Goal: Information Seeking & Learning: Learn about a topic

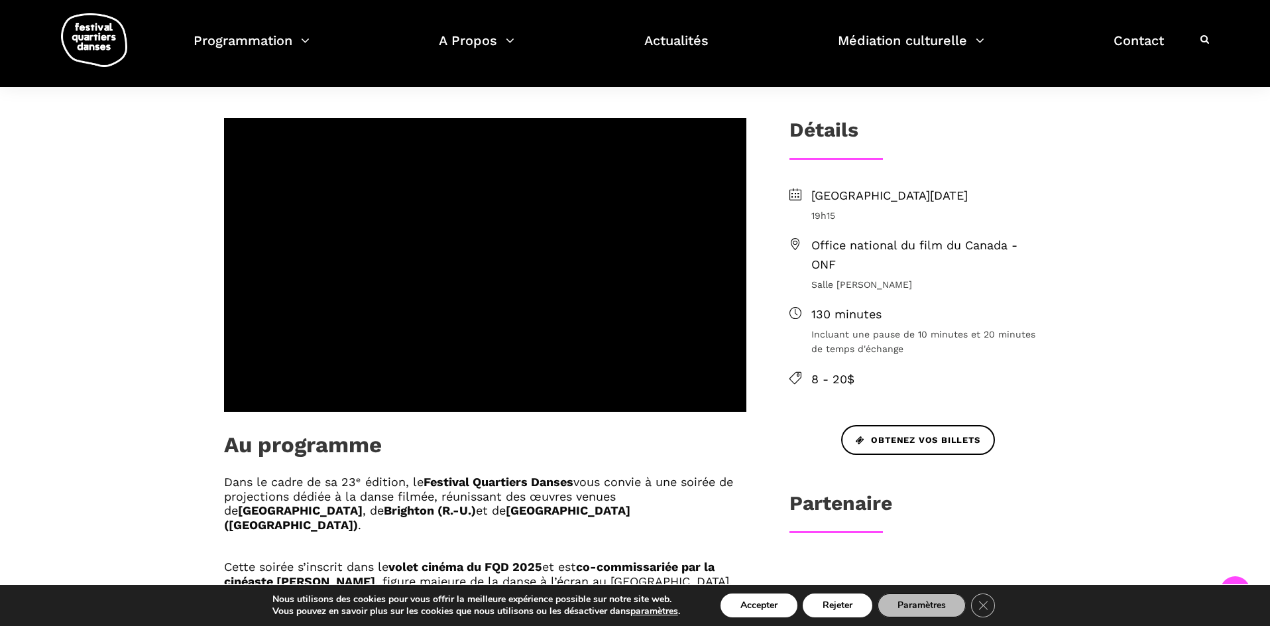
scroll to position [407, 0]
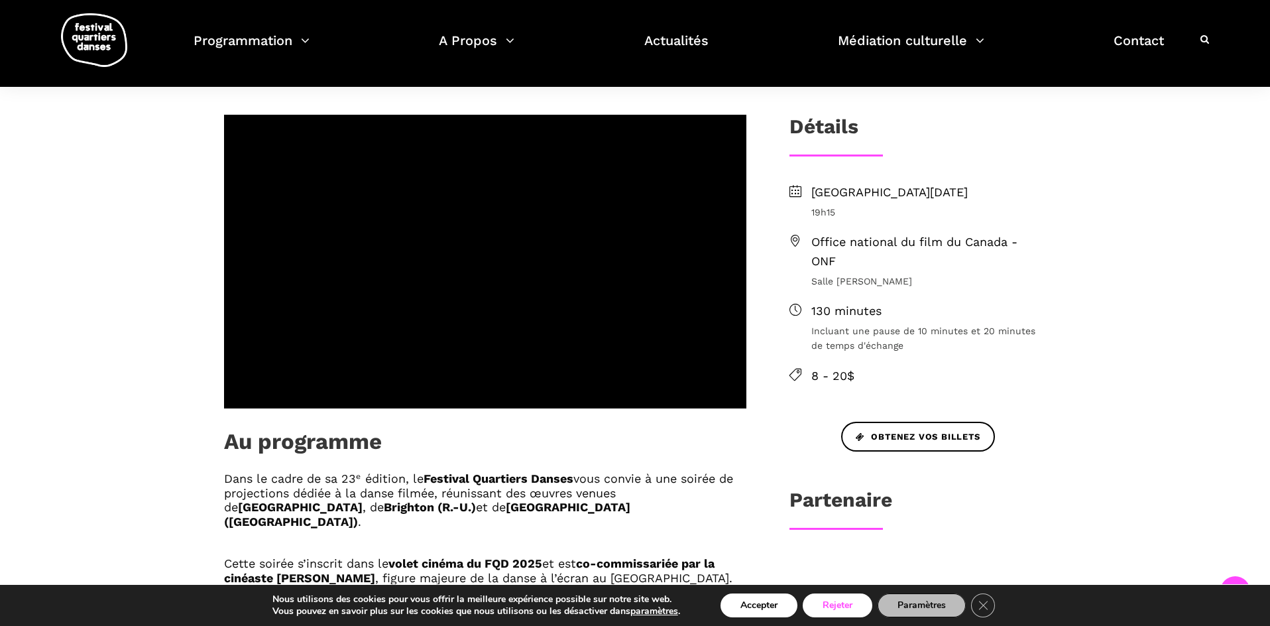
click at [835, 608] on button "Rejeter" at bounding box center [837, 605] width 70 height 24
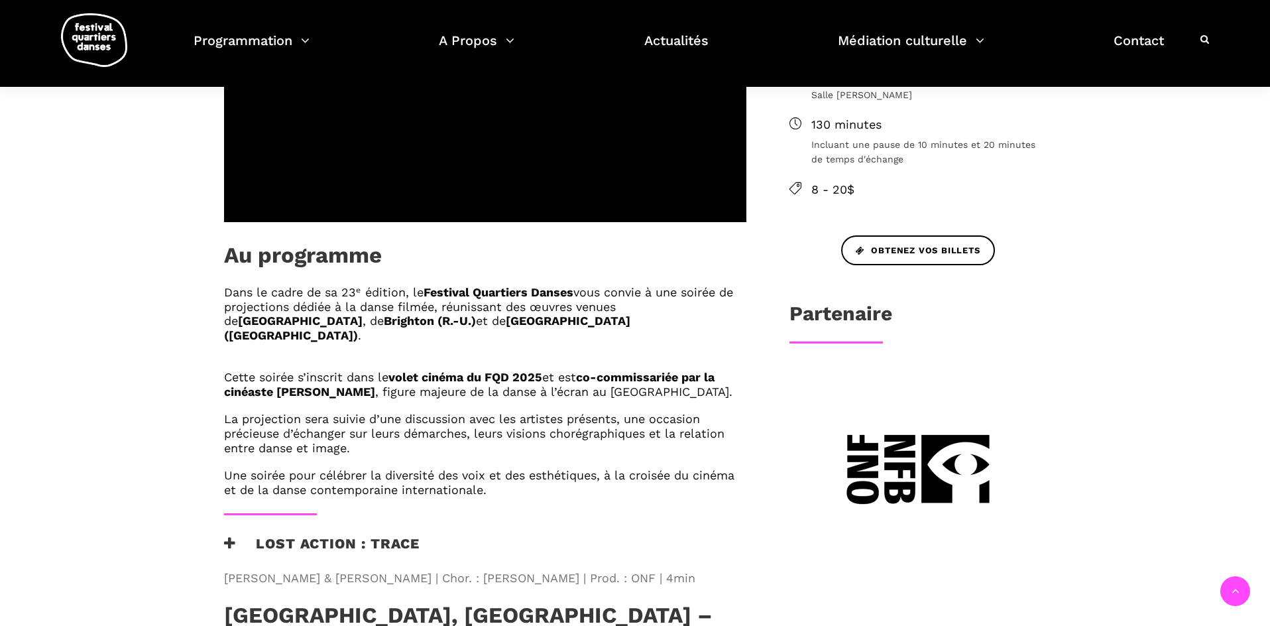
scroll to position [665, 0]
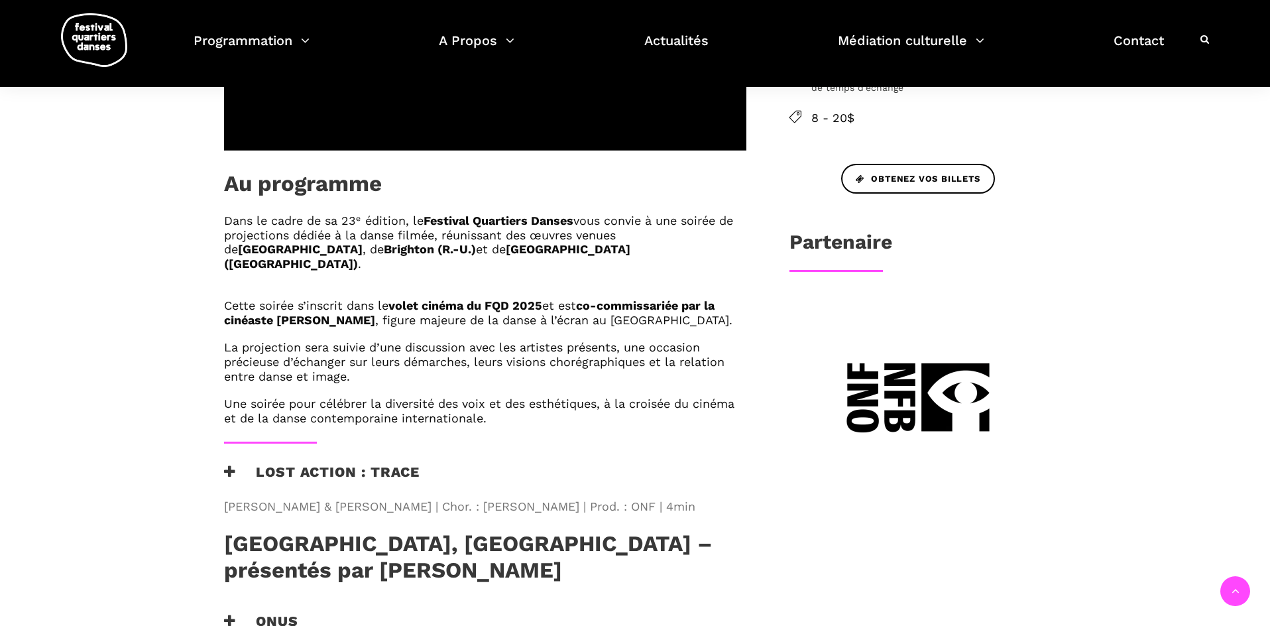
click at [124, 476] on div "Au programme Dans le cadre de sa 23ᵉ édition, le Festival Quartiers Danses vous…" at bounding box center [635, 608] width 1270 height 1582
click at [233, 465] on icon at bounding box center [230, 472] width 12 height 14
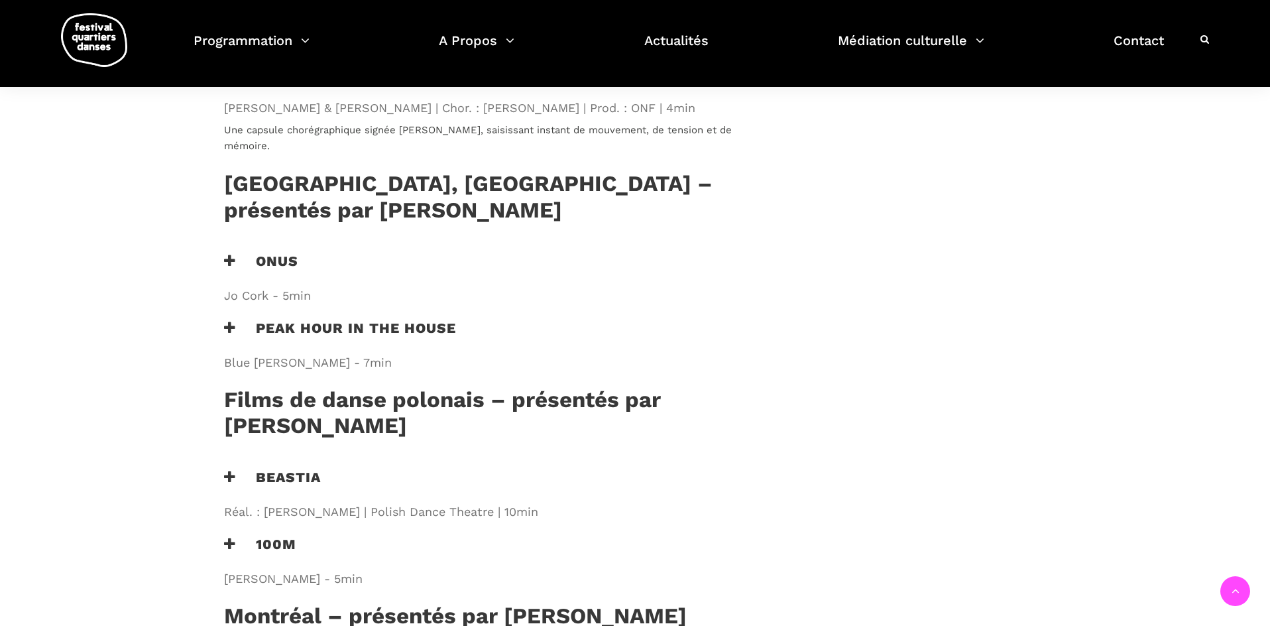
scroll to position [924, 0]
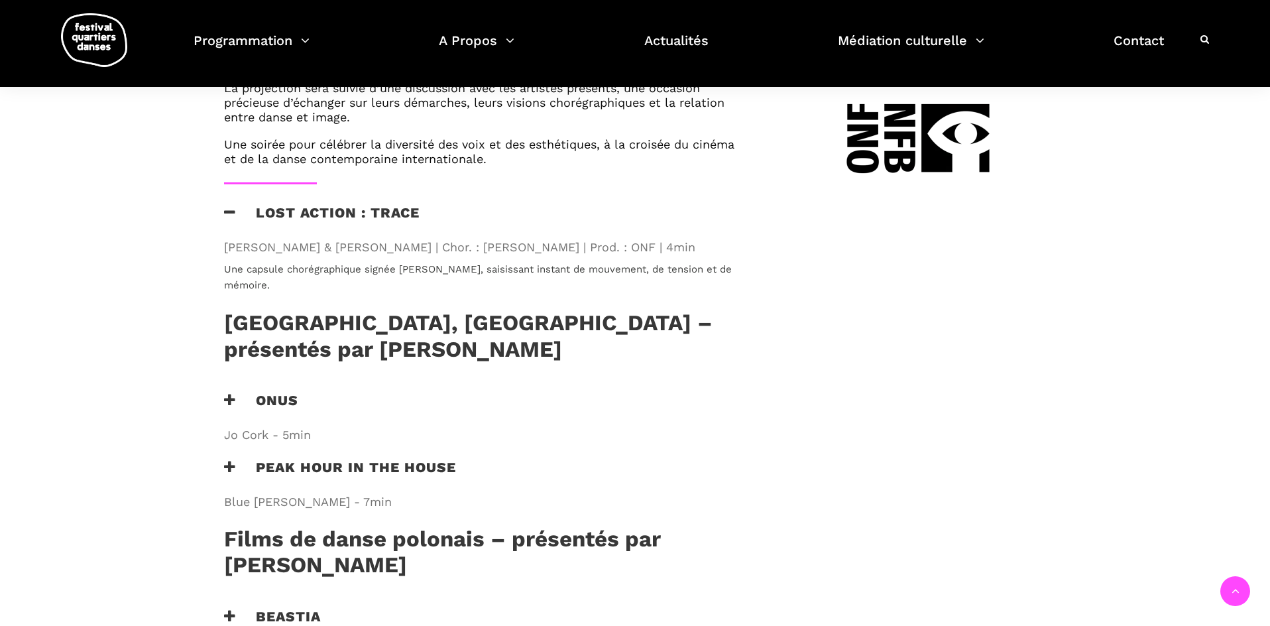
click at [230, 205] on icon at bounding box center [230, 212] width 12 height 14
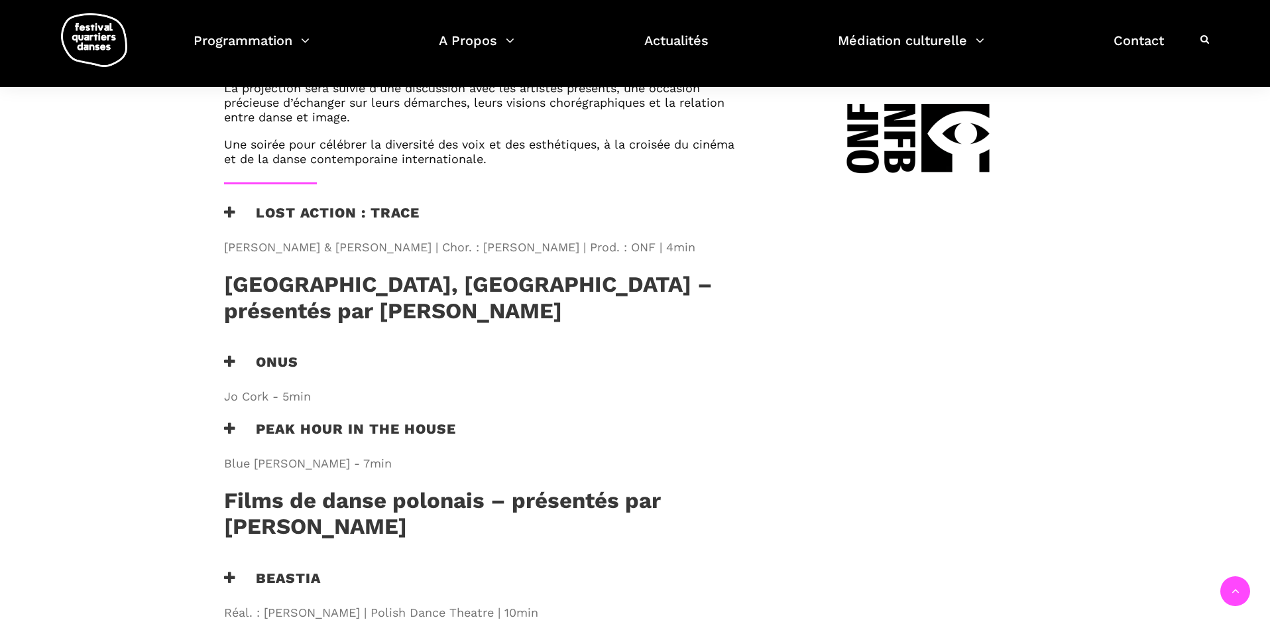
click at [223, 353] on div "Onus Jo Cork - 5min" at bounding box center [485, 381] width 549 height 57
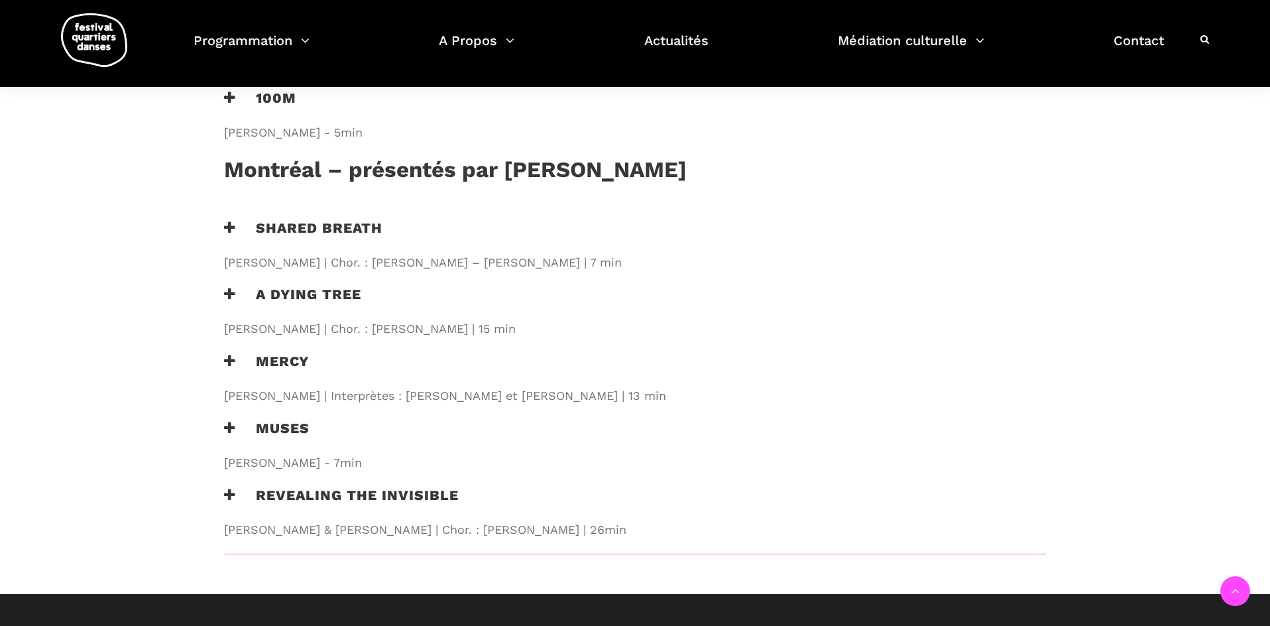
scroll to position [1543, 0]
